Goal: Information Seeking & Learning: Check status

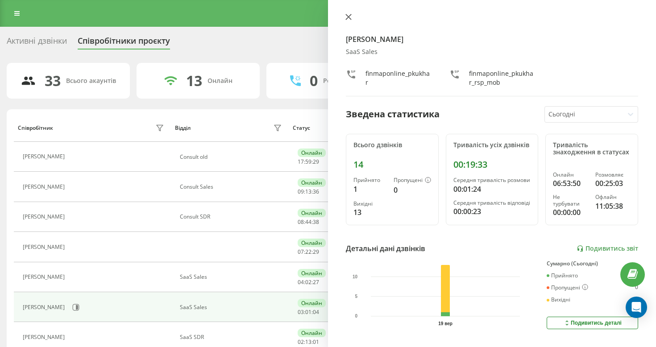
click at [348, 16] on icon at bounding box center [348, 17] width 6 height 6
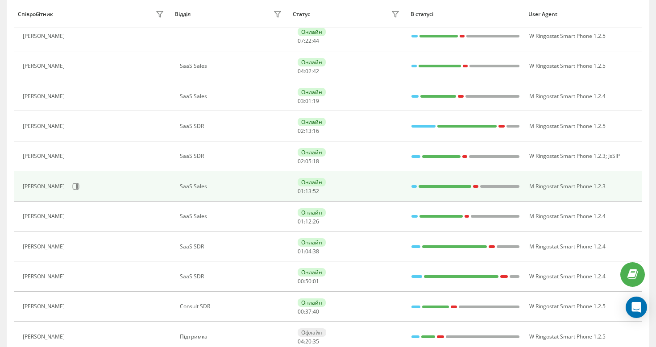
scroll to position [192, 0]
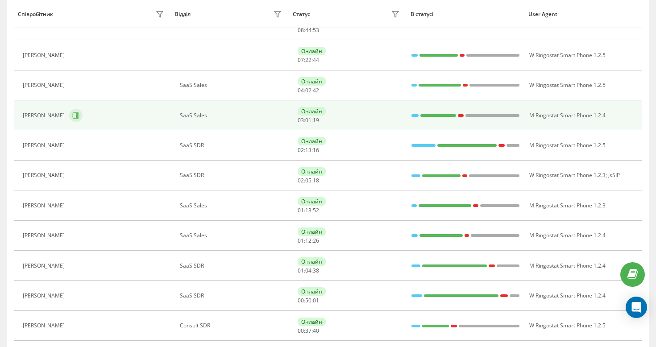
click at [72, 113] on icon at bounding box center [75, 115] width 7 height 7
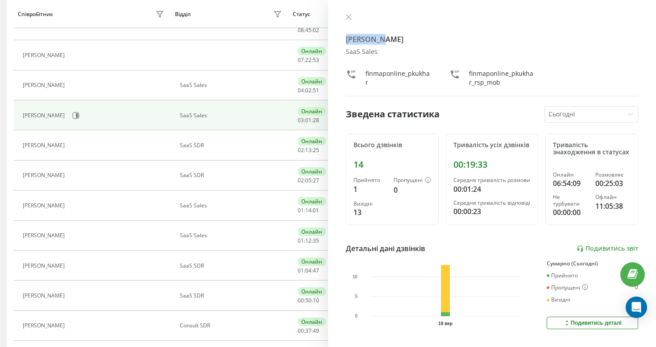
drag, startPoint x: 348, startPoint y: 34, endPoint x: 420, endPoint y: 34, distance: 72.3
click at [418, 34] on h4 "[PERSON_NAME]" at bounding box center [492, 39] width 292 height 11
click at [420, 34] on h4 "[PERSON_NAME]" at bounding box center [492, 39] width 292 height 11
drag, startPoint x: 350, startPoint y: 111, endPoint x: 489, endPoint y: 112, distance: 139.6
click at [488, 112] on div "Зведена статистика Сьогодні" at bounding box center [492, 114] width 292 height 17
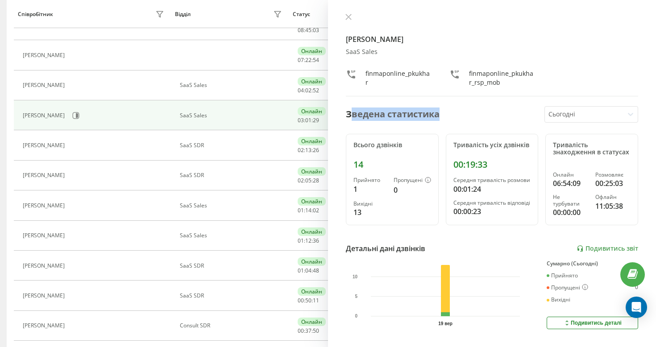
click at [489, 112] on div "Зведена статистика Сьогодні" at bounding box center [492, 114] width 292 height 17
drag, startPoint x: 353, startPoint y: 164, endPoint x: 392, endPoint y: 164, distance: 38.4
click at [377, 164] on div "14" at bounding box center [392, 164] width 78 height 11
click at [392, 164] on div "14" at bounding box center [392, 164] width 78 height 11
drag, startPoint x: 467, startPoint y: 165, endPoint x: 510, endPoint y: 165, distance: 43.7
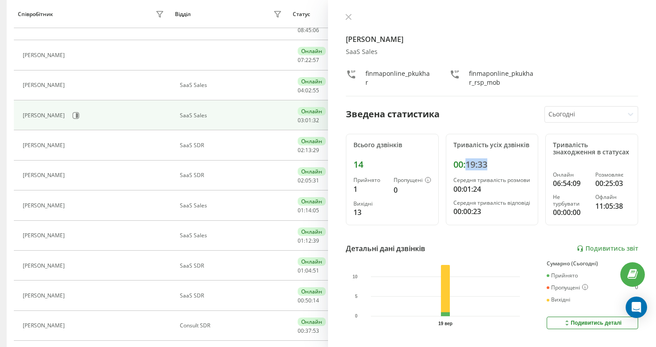
click at [510, 165] on div "00:19:33" at bounding box center [492, 164] width 78 height 11
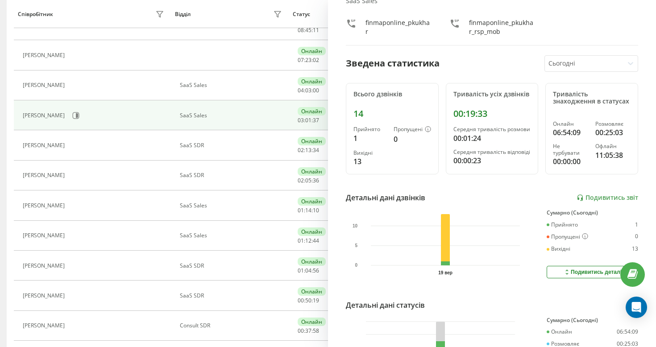
scroll to position [54, 0]
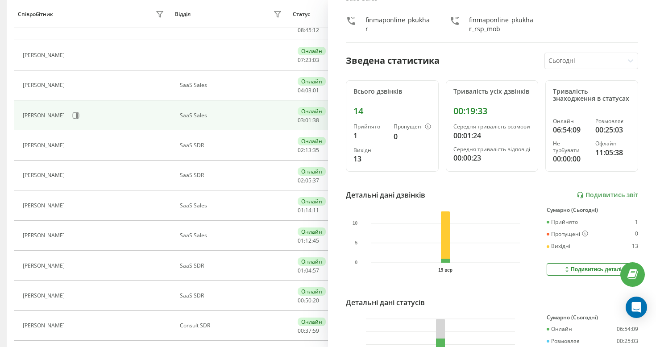
click at [572, 67] on div "Сьогодні" at bounding box center [584, 61] width 79 height 16
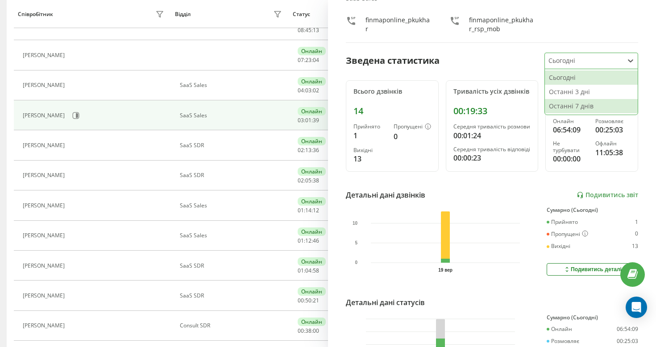
click at [575, 107] on div "Останні 7 днів" at bounding box center [591, 106] width 93 height 14
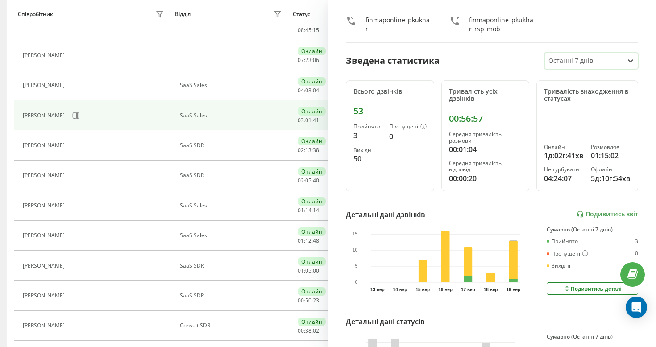
click at [587, 63] on div at bounding box center [584, 61] width 72 height 10
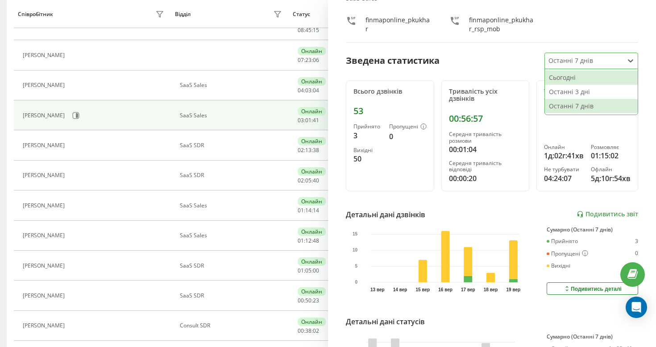
click at [572, 79] on div "Сьогодні" at bounding box center [591, 77] width 93 height 14
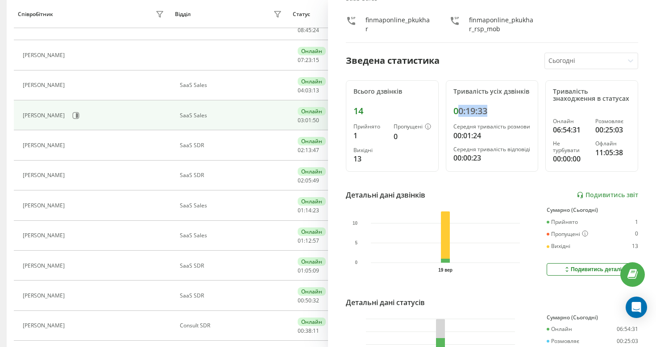
drag, startPoint x: 459, startPoint y: 109, endPoint x: 520, endPoint y: 109, distance: 61.1
click at [520, 109] on div "00:19:33" at bounding box center [492, 111] width 78 height 11
drag, startPoint x: 454, startPoint y: 128, endPoint x: 500, endPoint y: 128, distance: 46.4
click at [500, 128] on div "Середня тривалість розмови" at bounding box center [492, 127] width 78 height 6
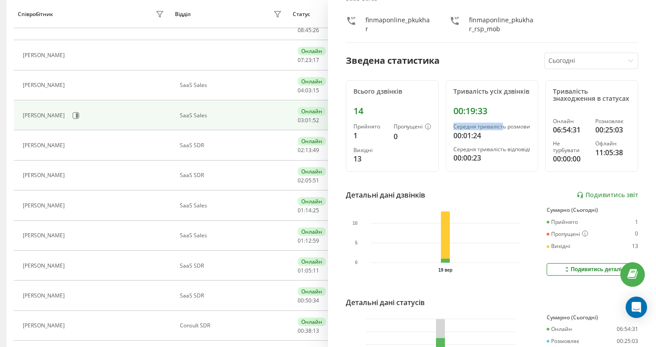
click at [500, 128] on div "Середня тривалість розмови" at bounding box center [492, 127] width 78 height 6
drag, startPoint x: 455, startPoint y: 150, endPoint x: 541, endPoint y: 148, distance: 85.7
click at [541, 148] on div "Всього дзвінків 14 Прийнято 1 Пропущені 0 Вихідні 13 Тривалість усіх дзвінків 0…" at bounding box center [492, 126] width 292 height 92
drag, startPoint x: 453, startPoint y: 116, endPoint x: 497, endPoint y: 116, distance: 43.7
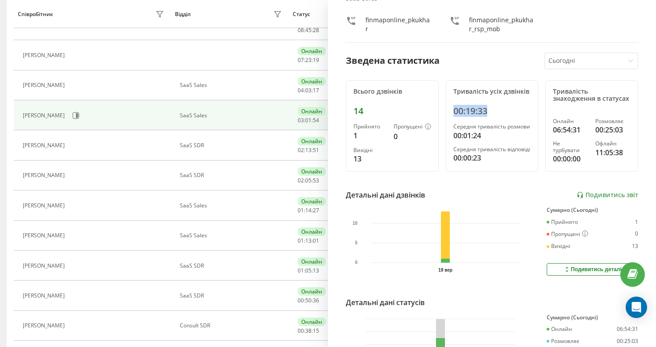
click at [497, 116] on div "Тривалість усіх дзвінків 00:19:33 Середня тривалість розмови 00:01:24 Середня т…" at bounding box center [492, 126] width 93 height 92
click at [497, 116] on div "00:19:33" at bounding box center [492, 111] width 78 height 11
click at [302, 20] on div "Статус" at bounding box center [347, 14] width 109 height 14
